Goal: Transaction & Acquisition: Purchase product/service

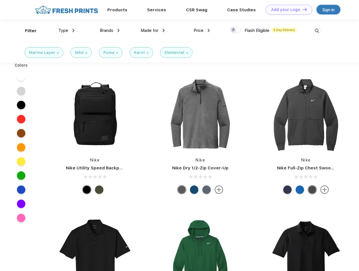
click at [287, 10] on link "Add your Logo Design Tool" at bounding box center [289, 10] width 47 height 10
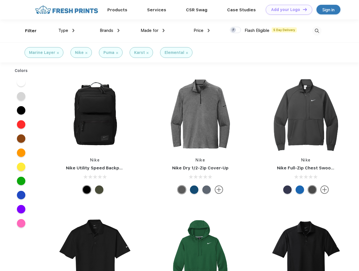
click at [0, 0] on div "Design Tool" at bounding box center [0, 0] width 0 height 0
click at [302, 9] on link "Add your Logo Design Tool" at bounding box center [289, 10] width 47 height 10
click at [27, 31] on div "Filter" at bounding box center [31, 31] width 12 height 6
click at [67, 30] on span "Type" at bounding box center [63, 30] width 10 height 5
click at [110, 30] on span "Brands" at bounding box center [107, 30] width 14 height 5
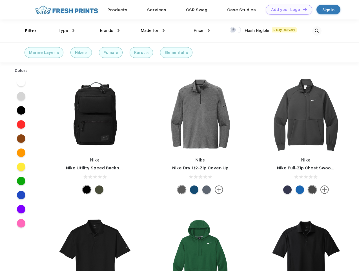
click at [153, 30] on span "Made for" at bounding box center [150, 30] width 18 height 5
click at [202, 30] on span "Price" at bounding box center [199, 30] width 10 height 5
click at [236, 30] on div at bounding box center [235, 30] width 11 height 6
click at [234, 30] on input "checkbox" at bounding box center [232, 28] width 4 height 4
click at [317, 31] on img at bounding box center [316, 30] width 9 height 9
